Goal: Find contact information: Find contact information

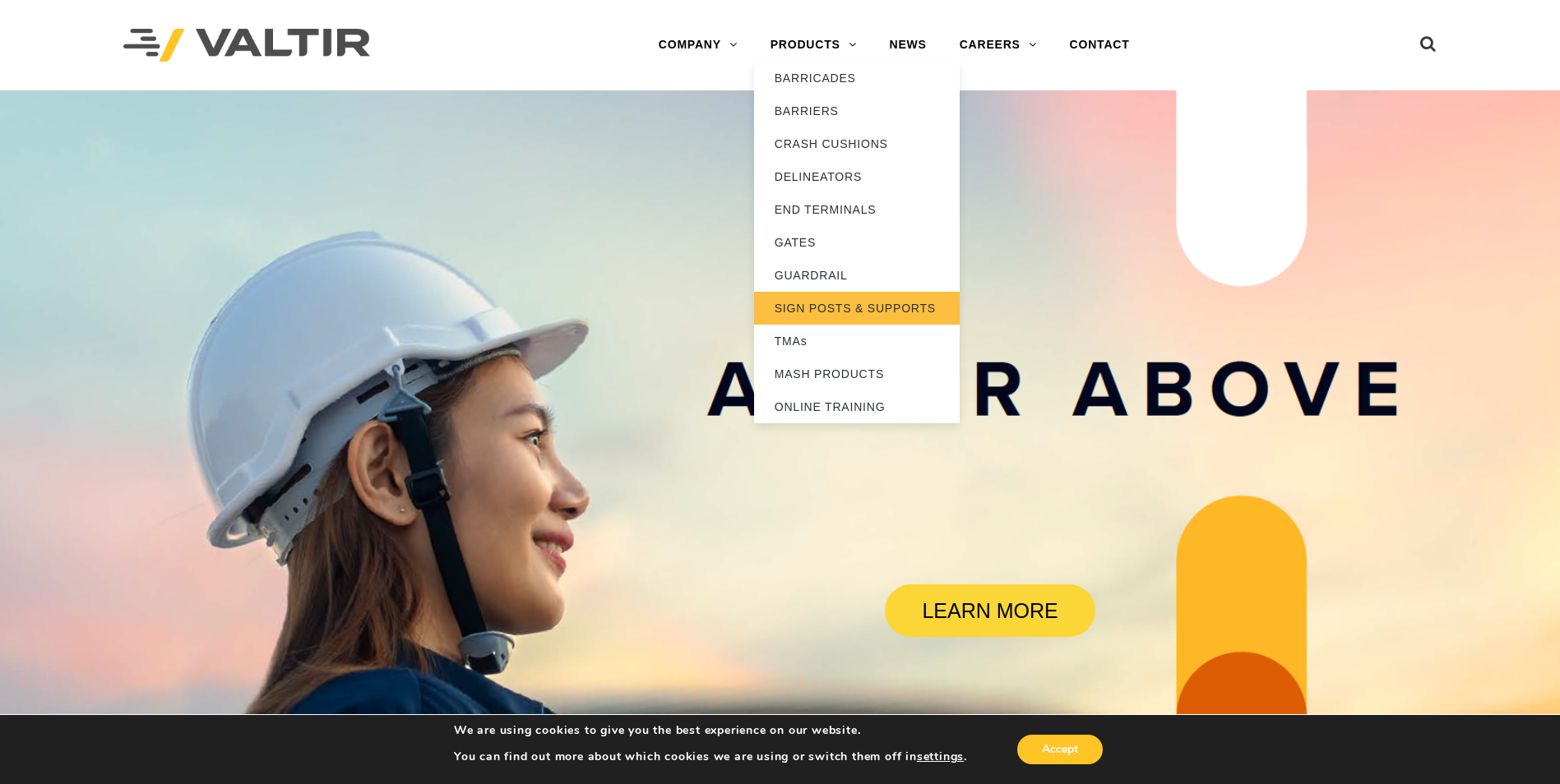
click at [834, 309] on link "SIGN POSTS & SUPPORTS" at bounding box center [857, 308] width 205 height 33
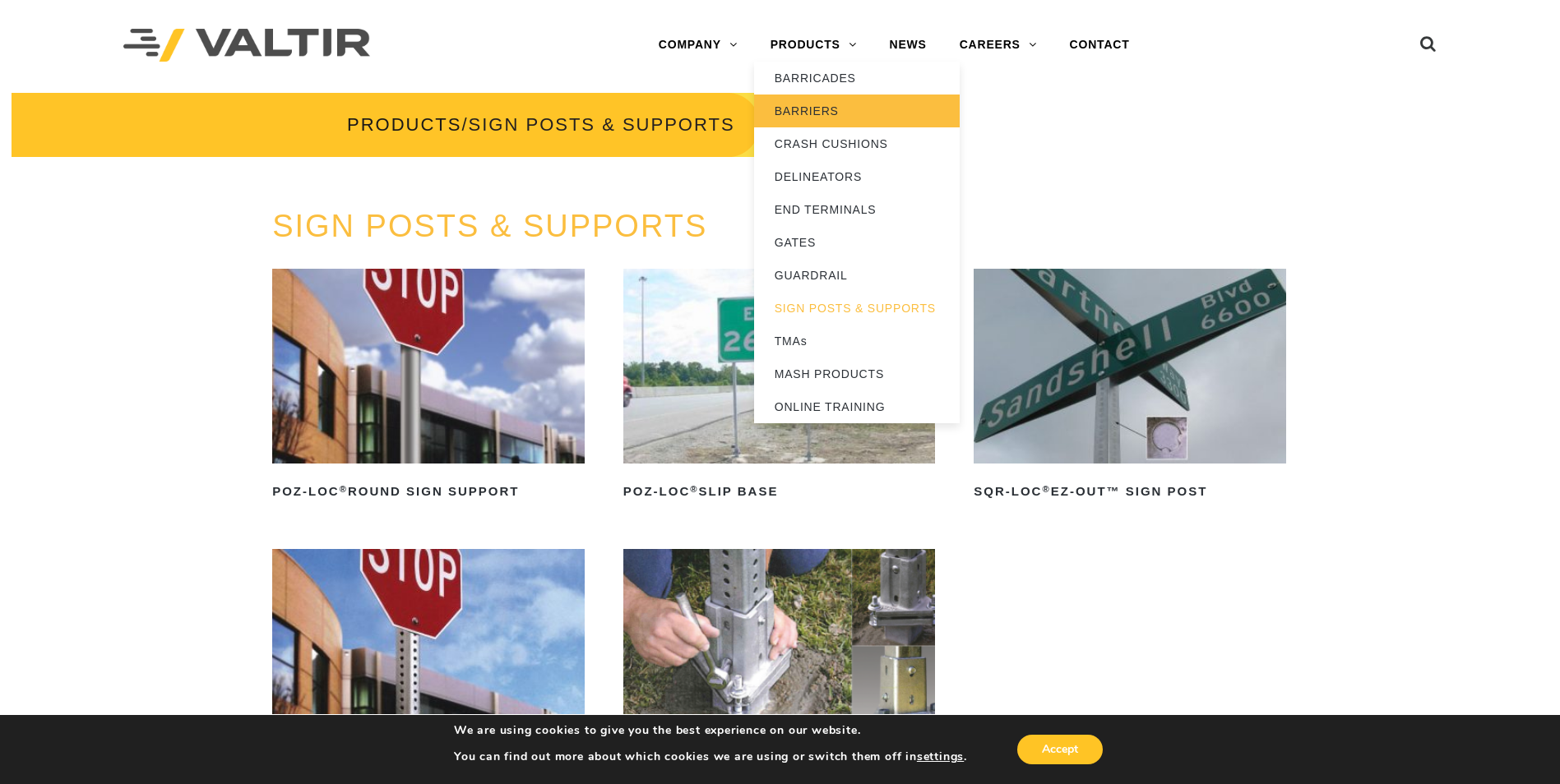
click at [817, 110] on link "BARRIERS" at bounding box center [857, 111] width 205 height 33
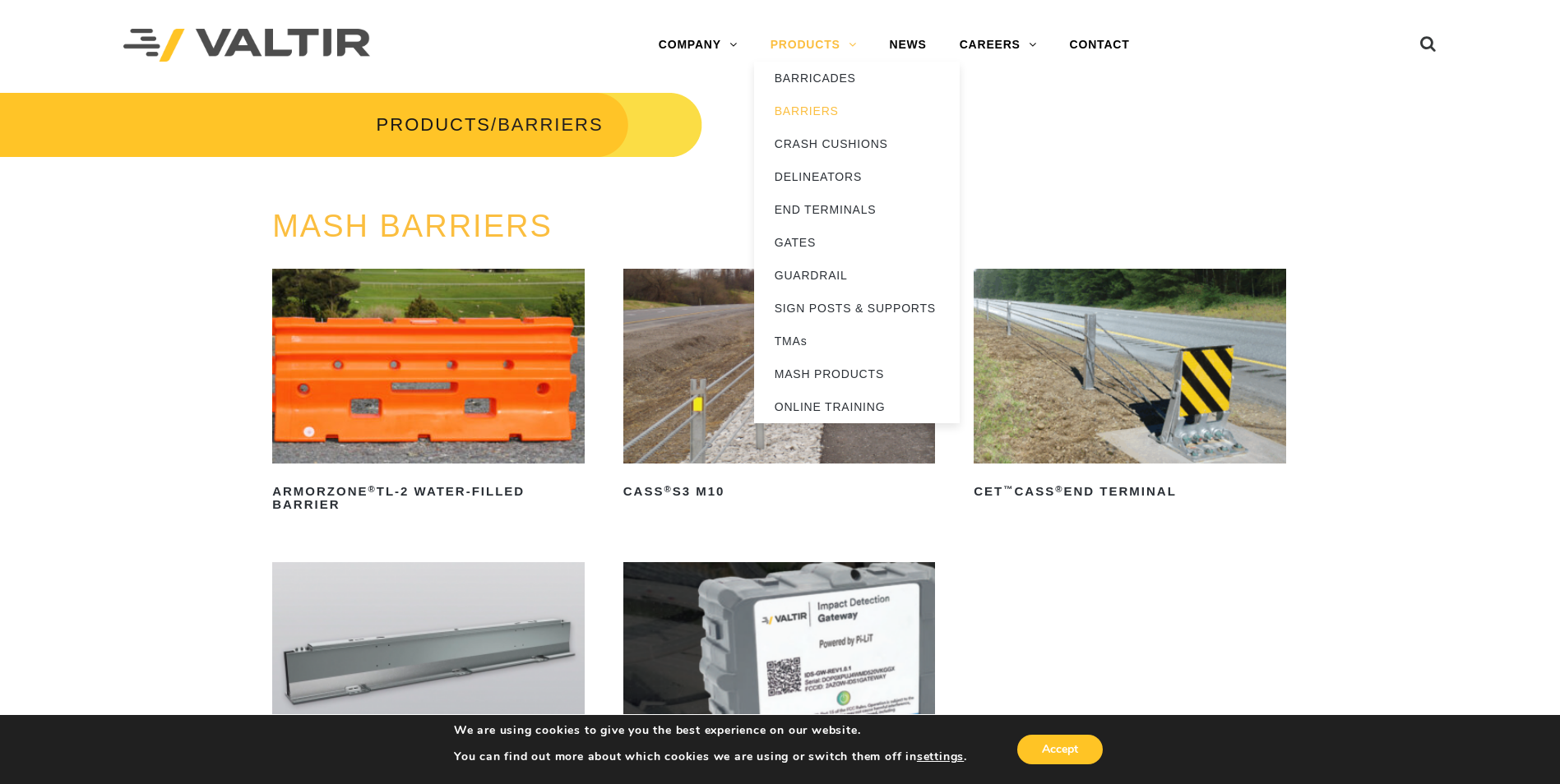
click at [819, 44] on link "PRODUCTS" at bounding box center [814, 45] width 120 height 33
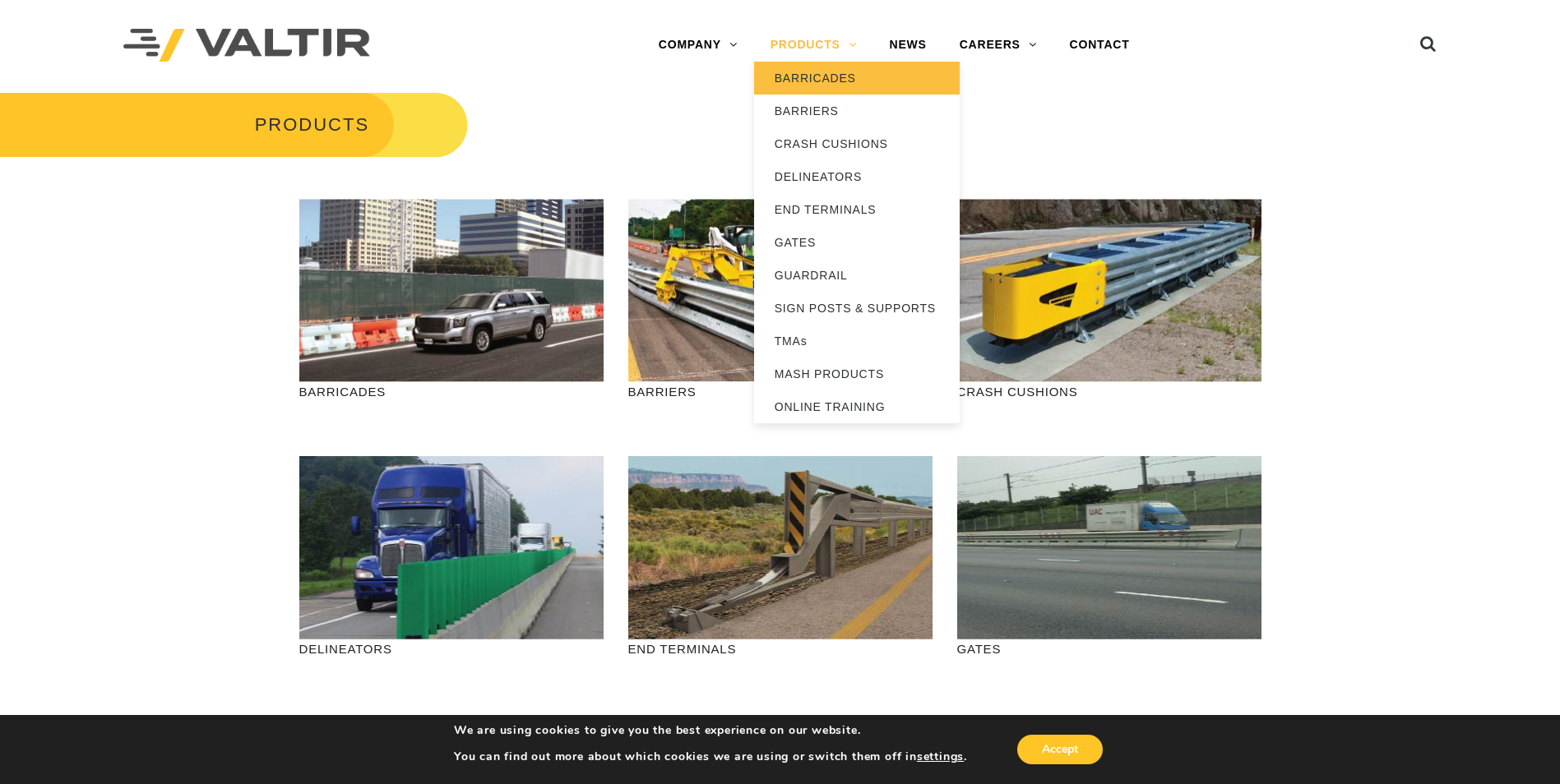
click at [800, 82] on link "BARRICADES" at bounding box center [857, 78] width 205 height 33
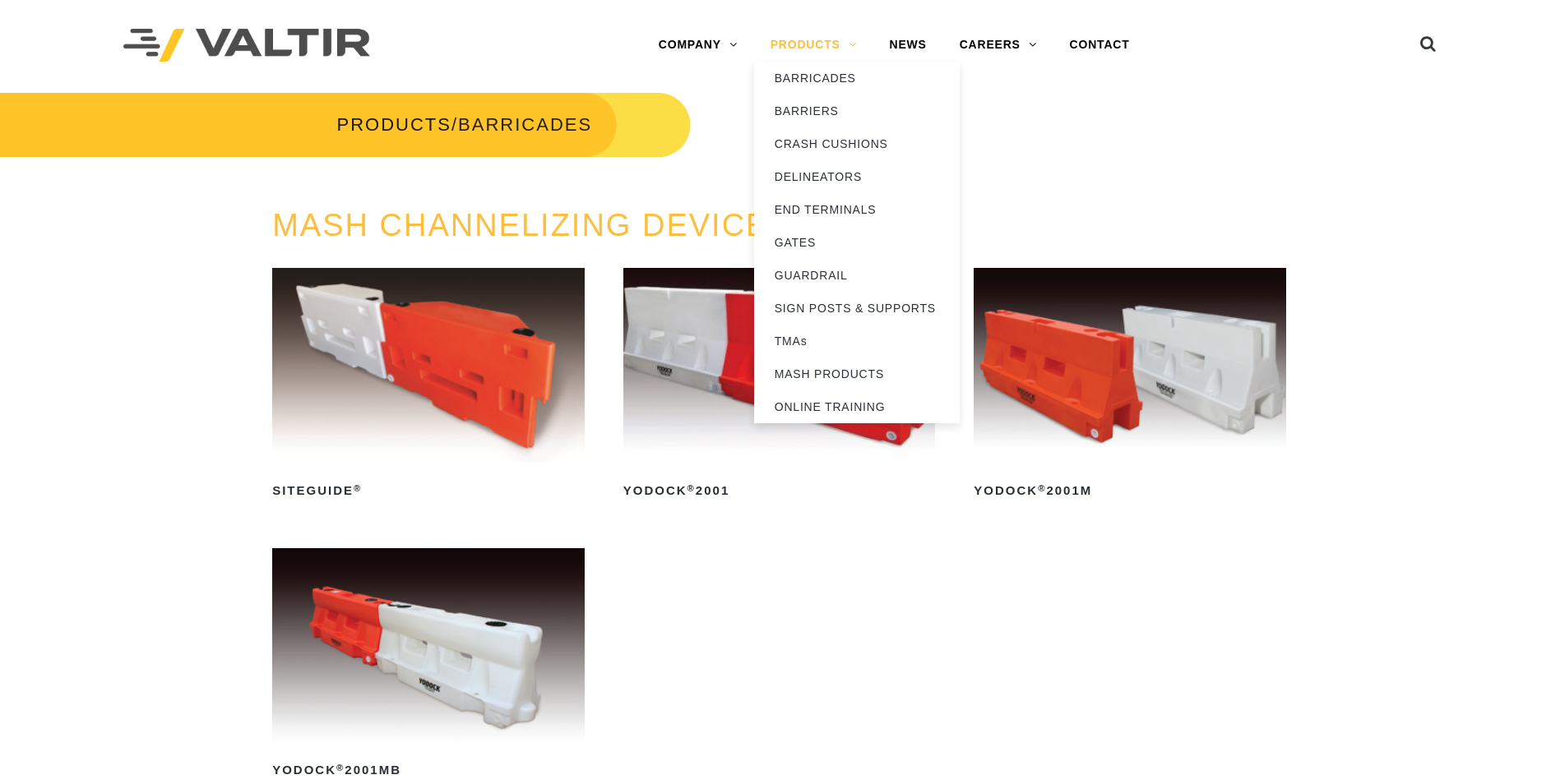
click at [799, 46] on link "PRODUCTS" at bounding box center [814, 45] width 120 height 33
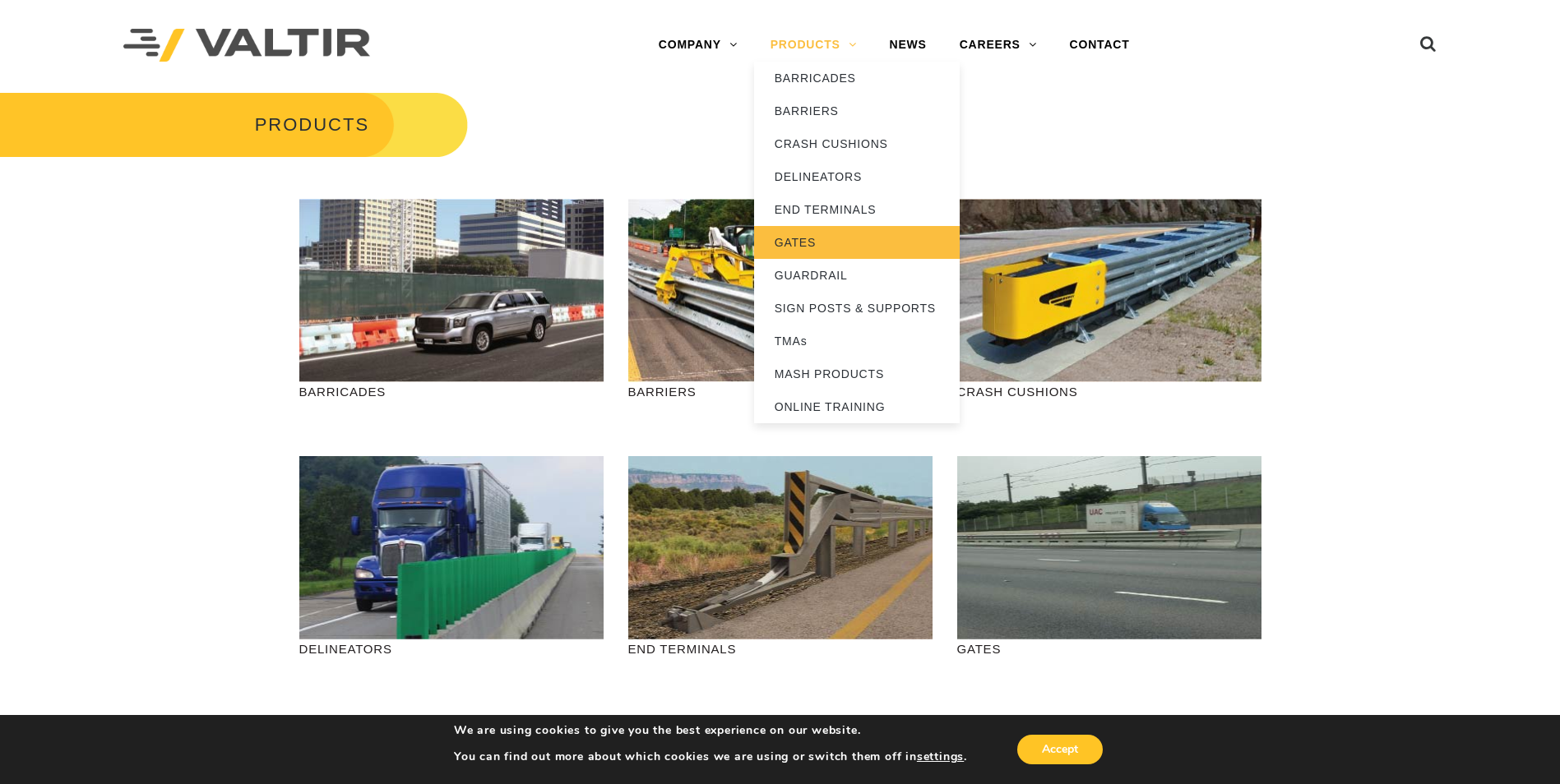
click at [798, 243] on link "GATES" at bounding box center [857, 242] width 205 height 33
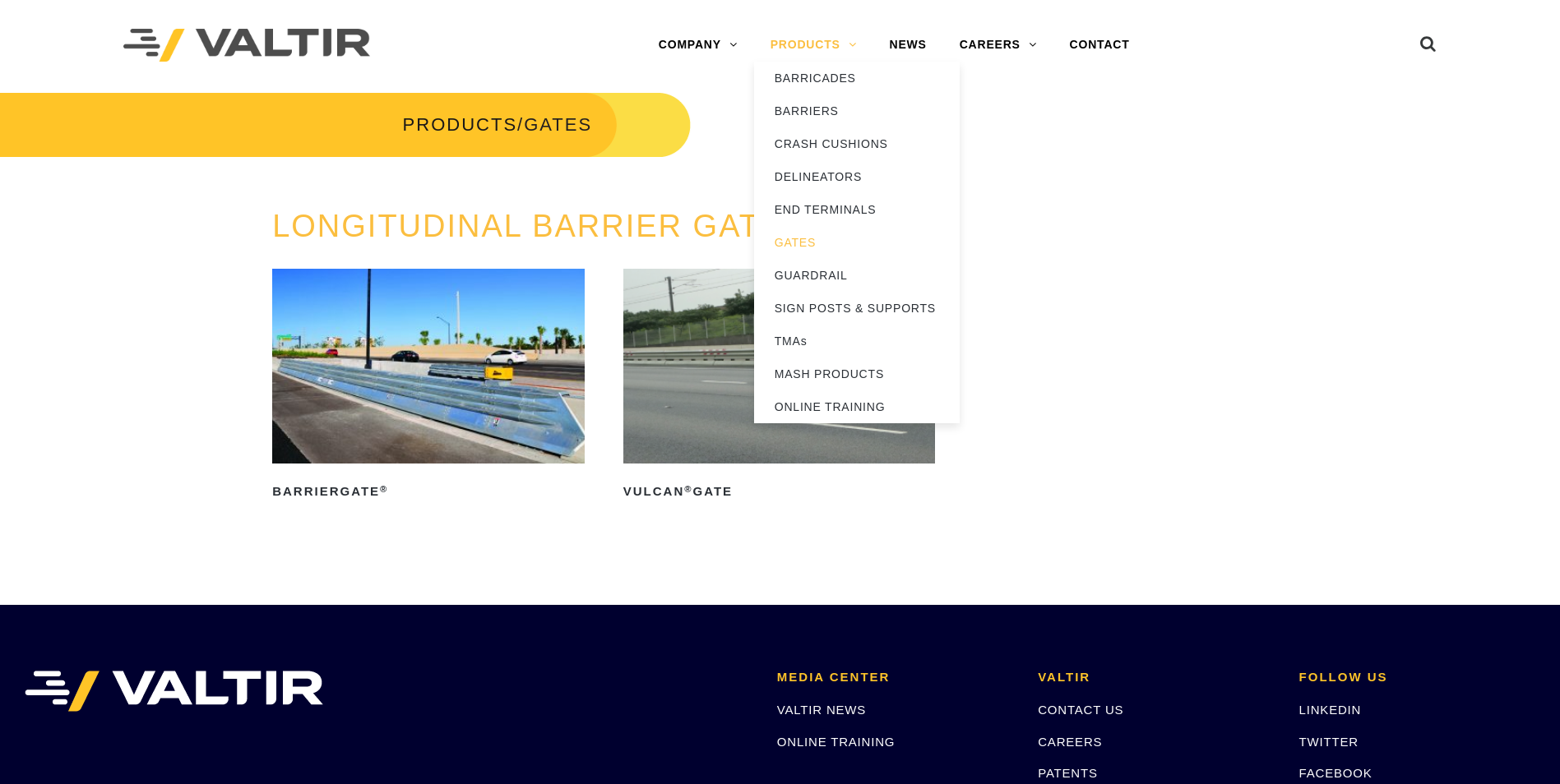
click at [827, 45] on link "PRODUCTS" at bounding box center [814, 45] width 120 height 33
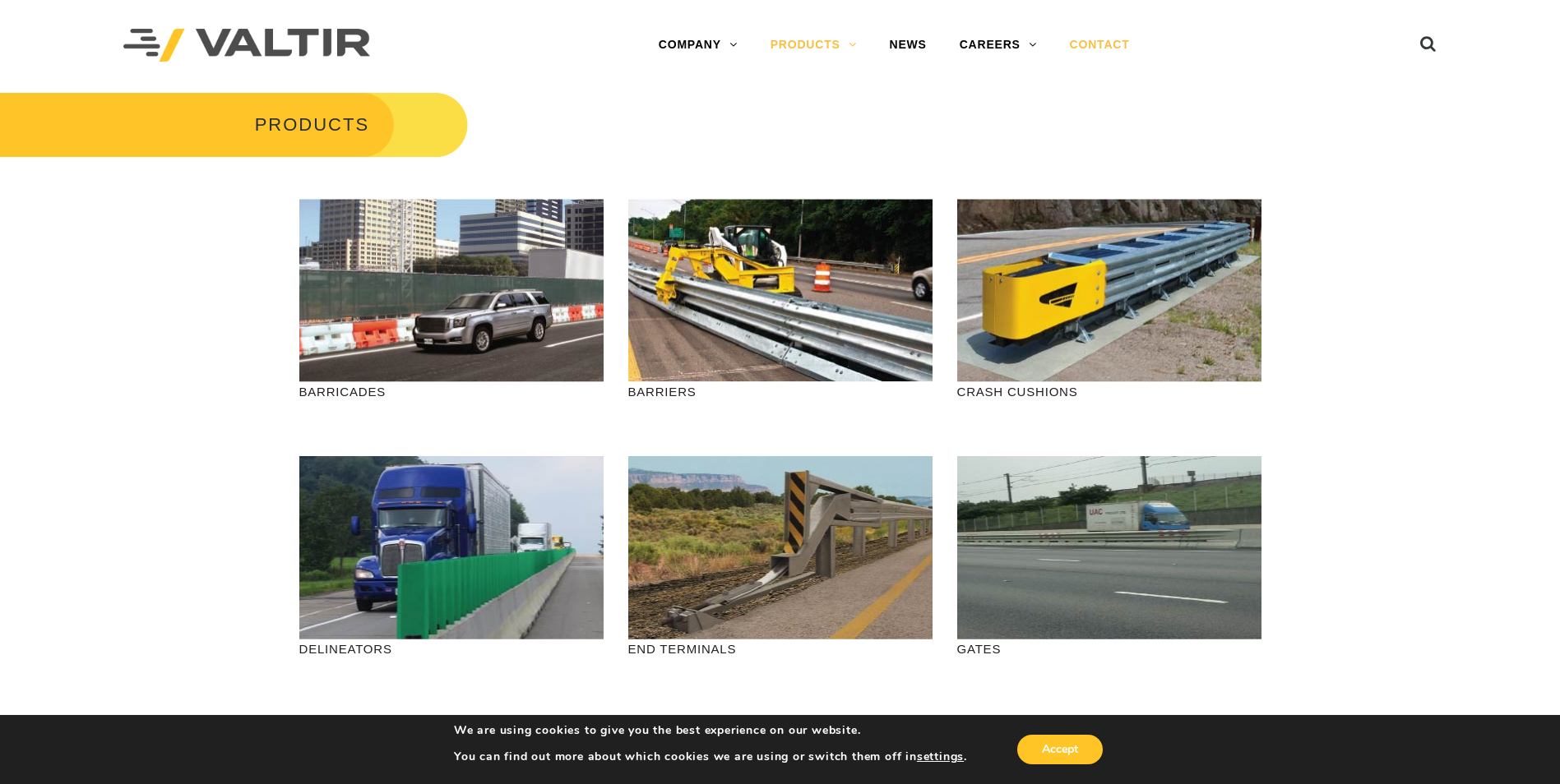
click at [1101, 36] on link "CONTACT" at bounding box center [1099, 45] width 93 height 33
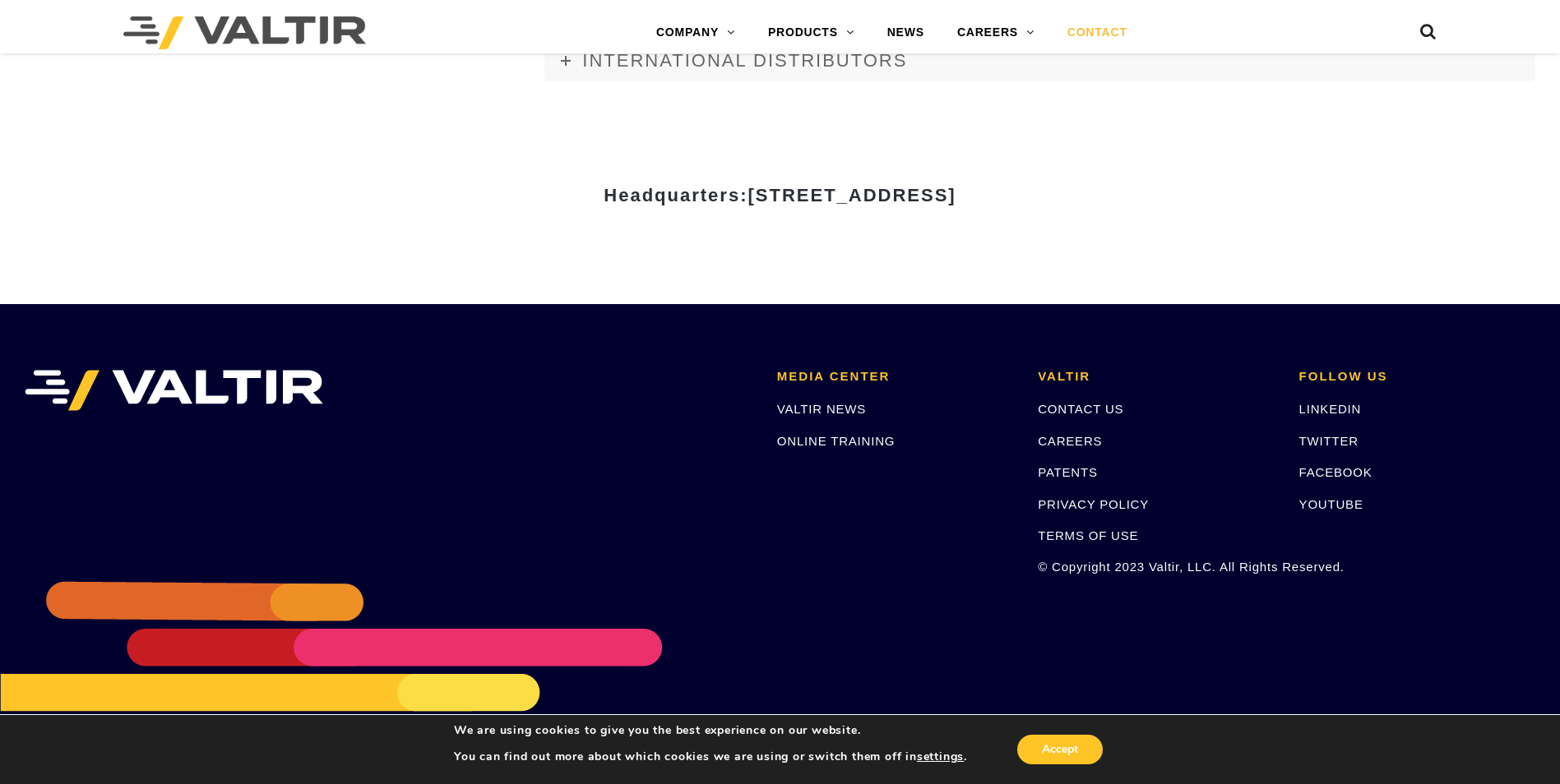
scroll to position [2250, 0]
